Goal: Task Accomplishment & Management: Manage account settings

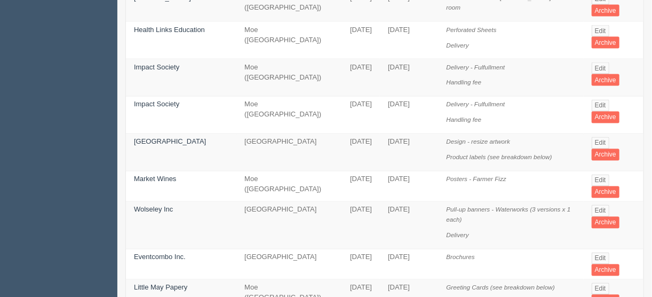
scroll to position [768, 0]
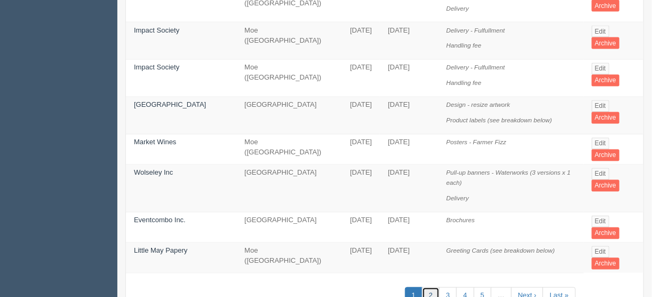
click at [435, 287] on link "2" at bounding box center [431, 296] width 18 height 18
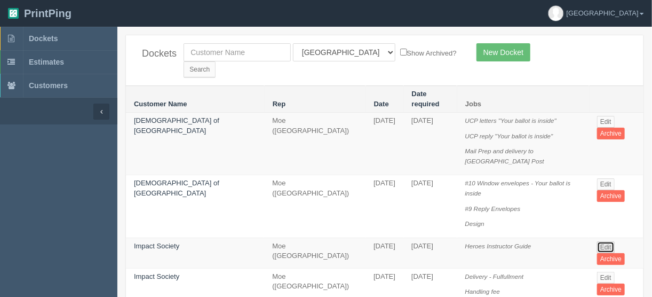
click at [602, 241] on link "Edit" at bounding box center [606, 247] width 18 height 12
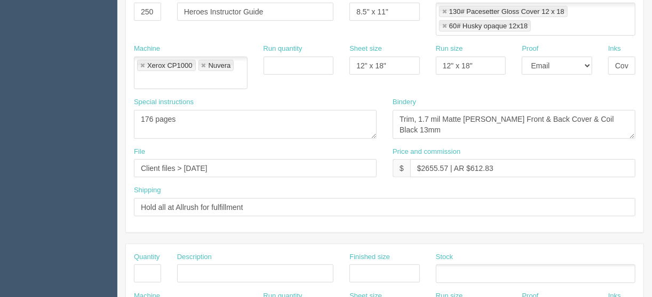
scroll to position [256, 0]
drag, startPoint x: 254, startPoint y: 190, endPoint x: 249, endPoint y: 188, distance: 5.7
click at [249, 197] on input "Hold all at Allrush for fulfillment" at bounding box center [384, 206] width 501 height 18
drag, startPoint x: 267, startPoint y: 187, endPoint x: 201, endPoint y: 193, distance: 66.9
click at [201, 197] on input "Hold all at Allrush for fulfillment" at bounding box center [384, 206] width 501 height 18
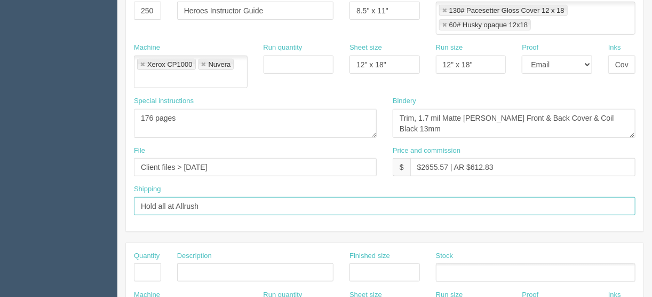
drag, startPoint x: 165, startPoint y: 188, endPoint x: 159, endPoint y: 187, distance: 5.9
click at [159, 197] on input "Hold all at Allrush" at bounding box center [384, 206] width 501 height 18
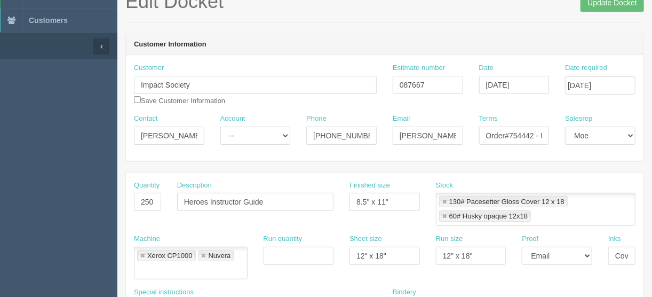
scroll to position [0, 0]
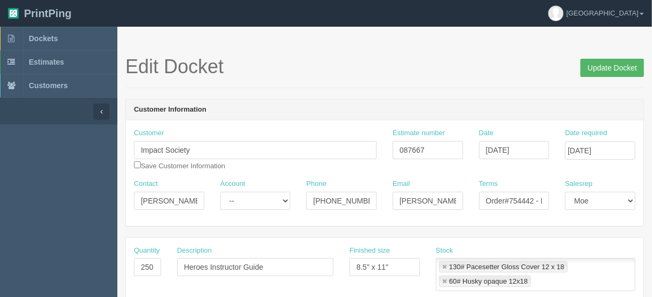
type input "Hold in inventory at Allrush"
click at [597, 66] on input "Update Docket" at bounding box center [611, 68] width 63 height 18
